Goal: Information Seeking & Learning: Learn about a topic

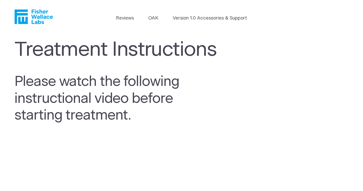
scroll to position [498, 0]
click at [191, 17] on link "Version 1.0 Accessories & Support" at bounding box center [210, 18] width 74 height 7
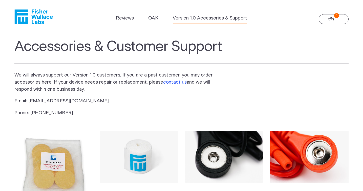
click at [38, 19] on icon "Fisher Wallace" at bounding box center [33, 16] width 38 height 15
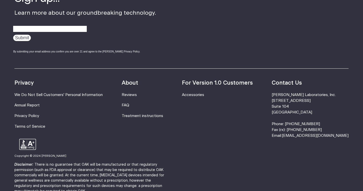
scroll to position [1653, 0]
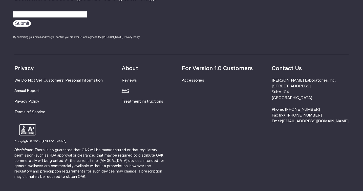
click at [129, 89] on link "FAQ" at bounding box center [126, 91] width 8 height 4
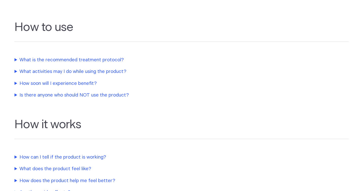
scroll to position [154, 0]
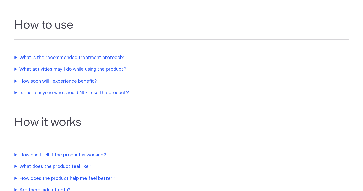
click at [30, 57] on summary "What is the recommended treatment protocol?" at bounding box center [120, 57] width 213 height 7
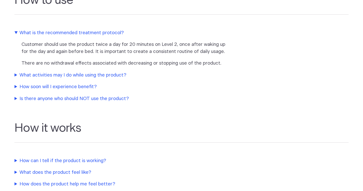
scroll to position [180, 0]
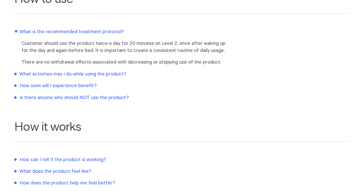
click at [42, 75] on summary "What activities may I do while using the product?" at bounding box center [120, 74] width 213 height 7
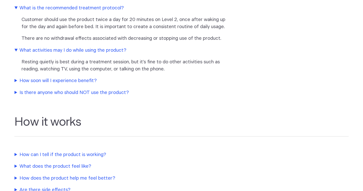
scroll to position [203, 0]
click at [21, 79] on summary "How soon will I experience benefit?" at bounding box center [120, 80] width 213 height 7
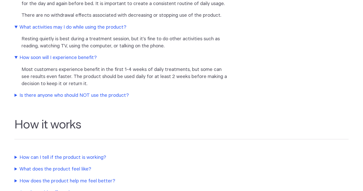
scroll to position [228, 0]
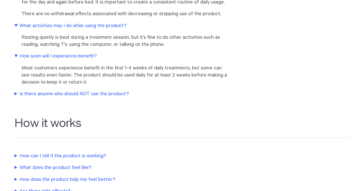
click at [30, 94] on summary "Is there anyone who should NOT use the product?" at bounding box center [120, 93] width 213 height 7
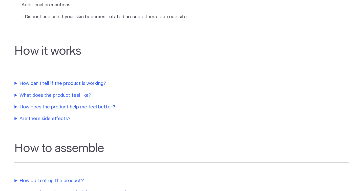
scroll to position [433, 0]
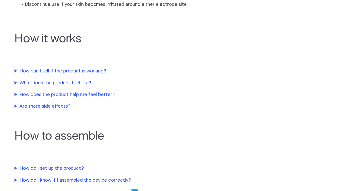
click at [31, 75] on summary "How can I tell if the product is working?" at bounding box center [120, 71] width 213 height 7
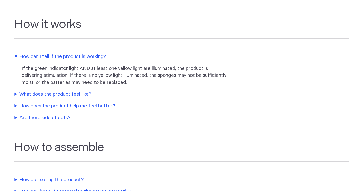
scroll to position [449, 0]
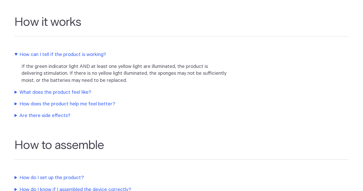
click at [56, 96] on summary "What does the product feel like?" at bounding box center [120, 92] width 213 height 7
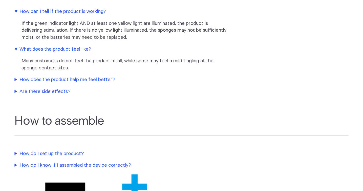
scroll to position [494, 0]
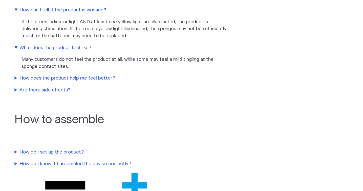
click at [42, 82] on summary "How does the product help me feel better?" at bounding box center [120, 78] width 213 height 7
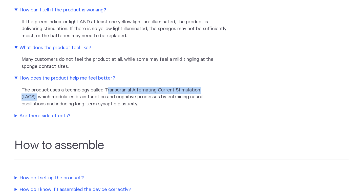
drag, startPoint x: 106, startPoint y: 97, endPoint x: 215, endPoint y: 96, distance: 109.3
type textarea "ranscranial Alternating Current Stimulation (tACS),"
click at [215, 96] on p "The product uses a technology called Transcranial Alternating Current Stimulati…" at bounding box center [125, 97] width 206 height 21
copy p "ranscranial Alternating Current Stimulation (tACS),"
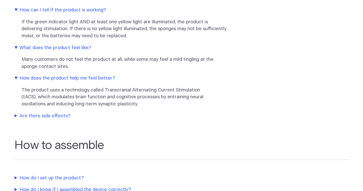
click at [132, 119] on section "How it works How can I tell if the product is working? If the green indicator l…" at bounding box center [181, 40] width 363 height 168
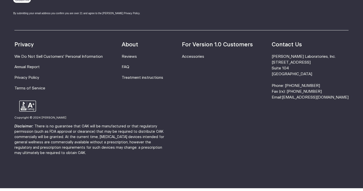
scroll to position [1002, 0]
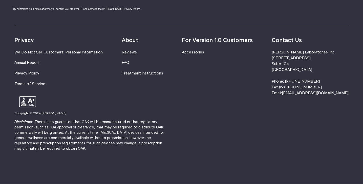
click at [137, 54] on link "Reviews" at bounding box center [129, 52] width 15 height 4
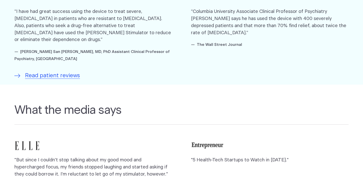
scroll to position [370, 0]
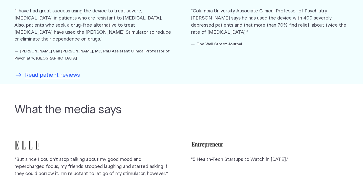
click at [48, 73] on span "Read patient reviews" at bounding box center [52, 75] width 55 height 8
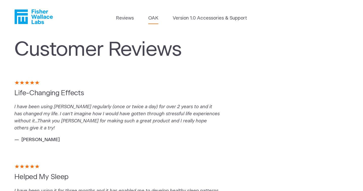
click at [153, 21] on link "OAK" at bounding box center [153, 18] width 10 height 7
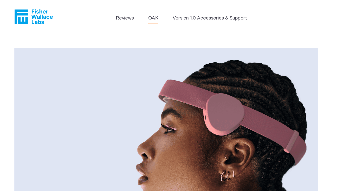
click at [37, 15] on icon "Fisher Wallace" at bounding box center [35, 16] width 35 height 15
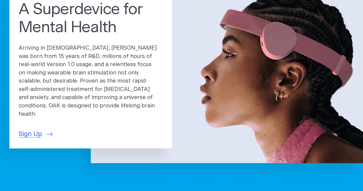
scroll to position [53, 0]
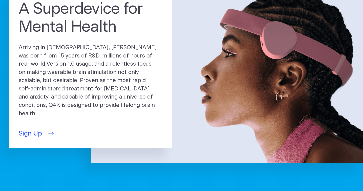
click at [32, 129] on span "Sign Up" at bounding box center [30, 134] width 23 height 10
